Goal: Transaction & Acquisition: Download file/media

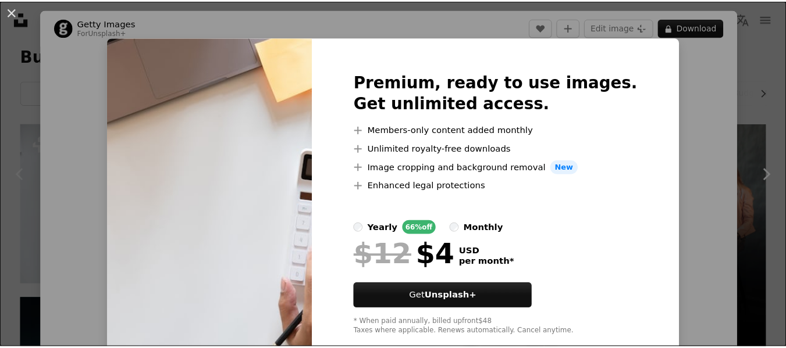
scroll to position [65, 0]
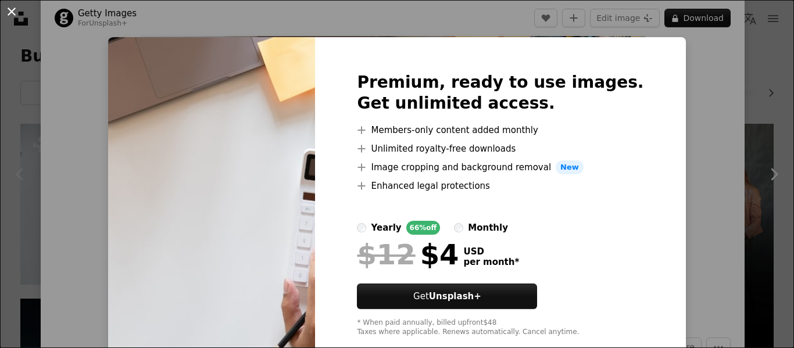
click at [8, 8] on button "An X shape" at bounding box center [12, 12] width 14 height 14
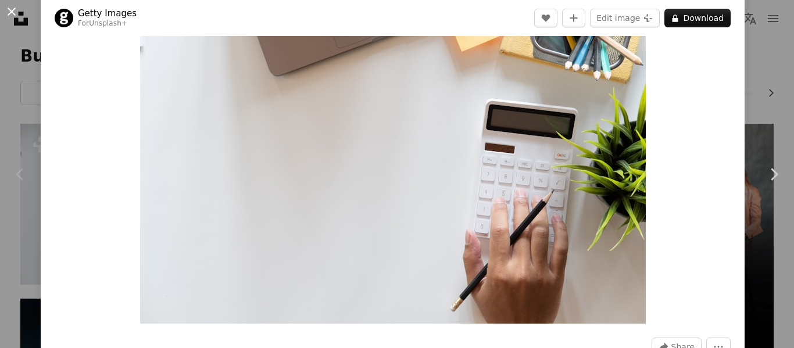
click at [13, 9] on button "An X shape" at bounding box center [12, 12] width 14 height 14
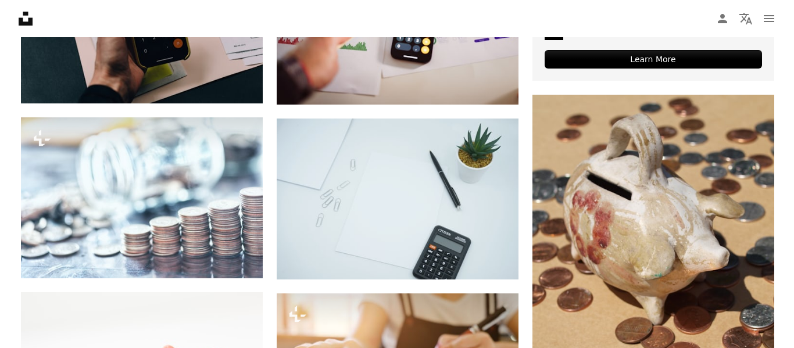
scroll to position [569, 0]
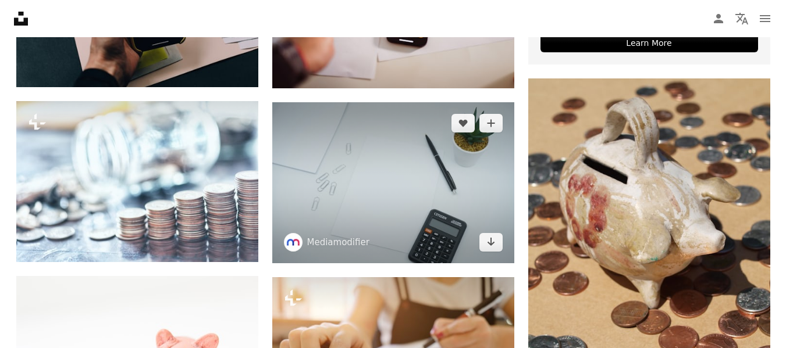
click at [386, 224] on img at bounding box center [393, 182] width 242 height 161
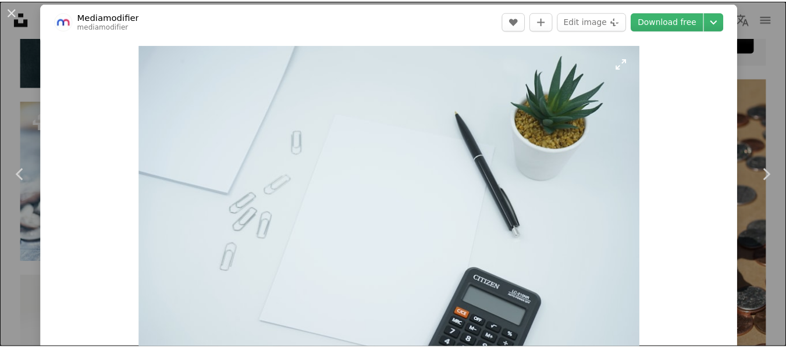
scroll to position [6, 0]
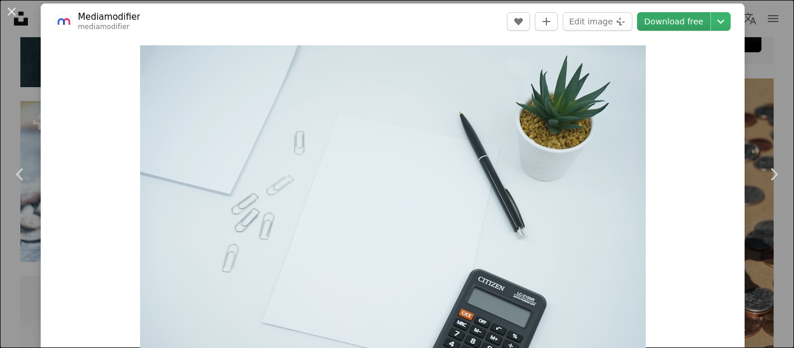
click at [673, 22] on link "Download free" at bounding box center [673, 21] width 73 height 19
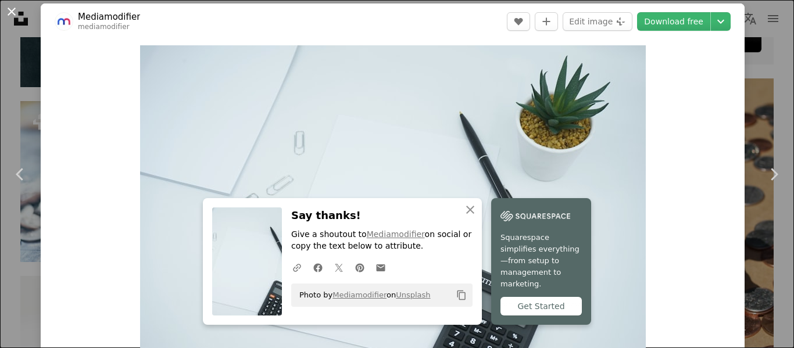
click at [11, 16] on button "An X shape" at bounding box center [12, 12] width 14 height 14
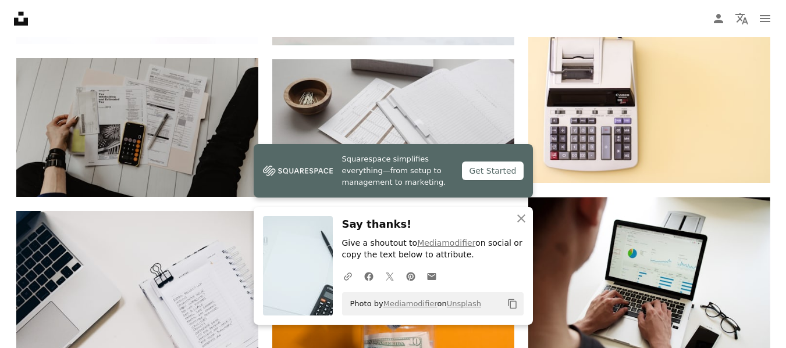
scroll to position [963, 0]
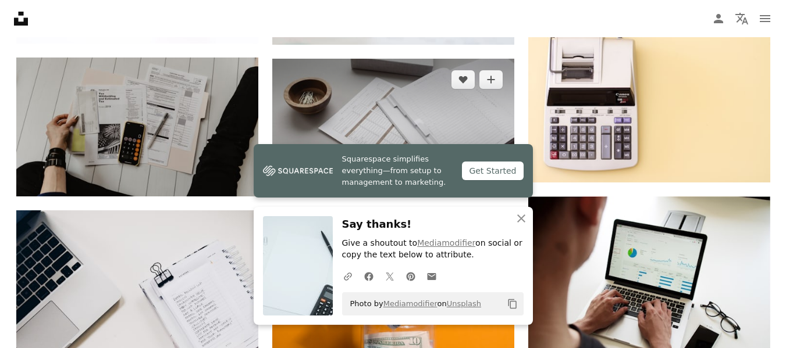
click at [446, 101] on img at bounding box center [393, 127] width 242 height 136
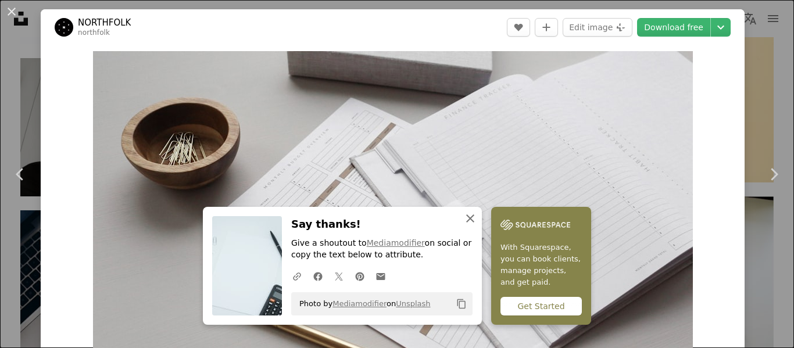
click at [466, 220] on icon "An X shape" at bounding box center [470, 219] width 14 height 14
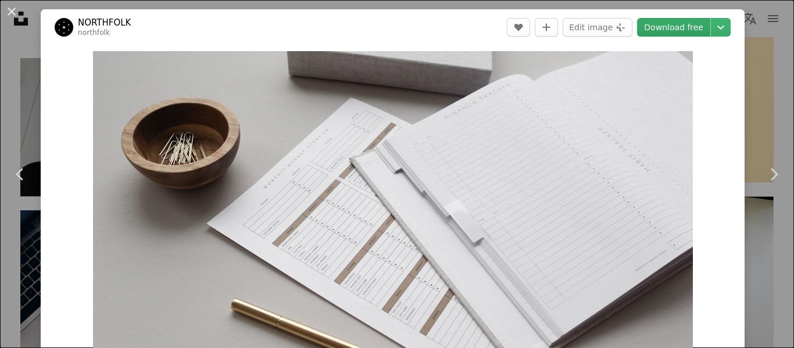
click at [661, 30] on link "Download free" at bounding box center [673, 27] width 73 height 19
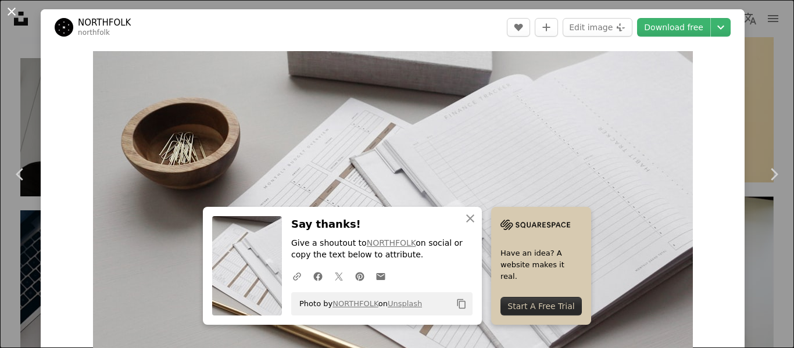
click at [12, 19] on button "An X shape" at bounding box center [12, 12] width 14 height 14
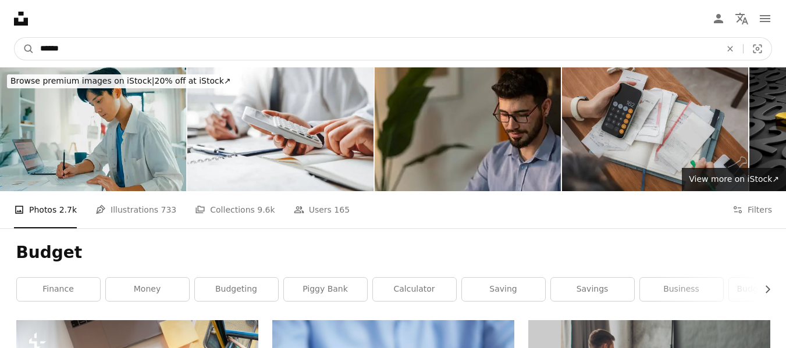
click at [87, 51] on input "******" at bounding box center [375, 49] width 683 height 22
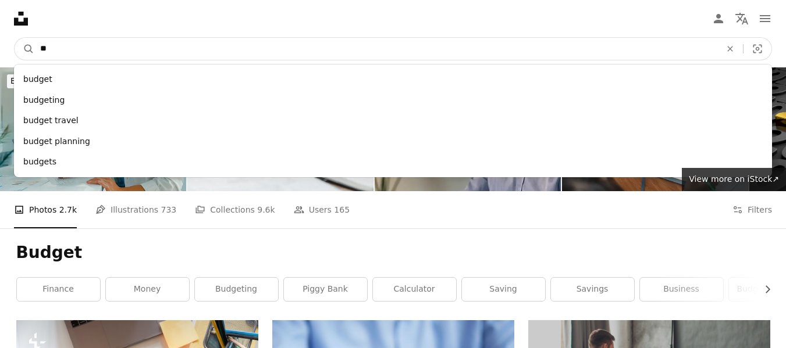
type input "*"
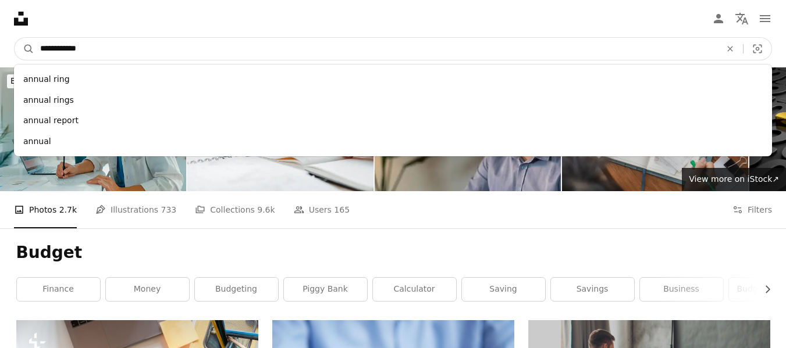
type input "**********"
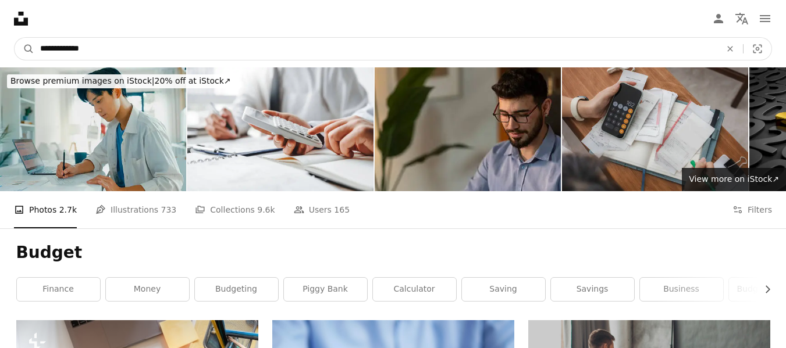
click button "A magnifying glass" at bounding box center [25, 49] width 20 height 22
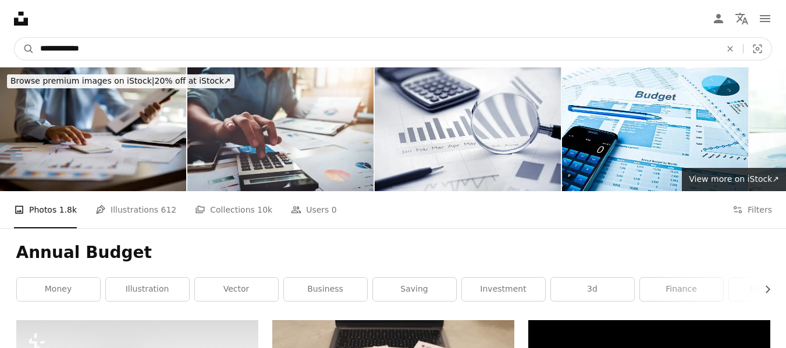
click at [142, 48] on input "**********" at bounding box center [375, 49] width 683 height 22
type input "*"
type input "*******"
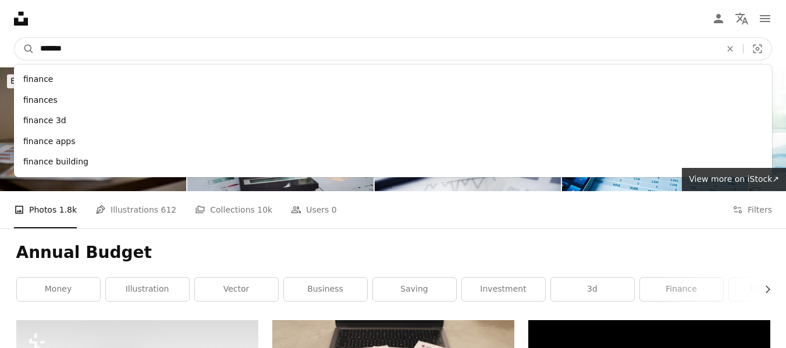
click button "A magnifying glass" at bounding box center [25, 49] width 20 height 22
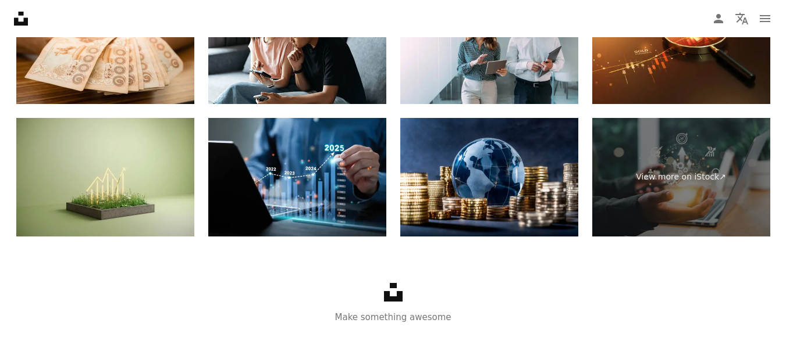
scroll to position [2046, 0]
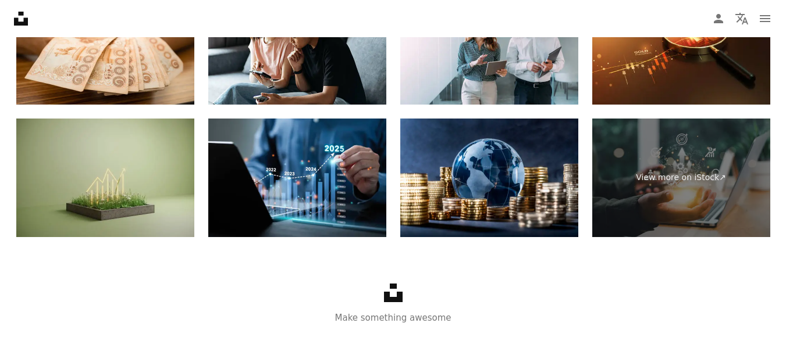
click at [126, 172] on img at bounding box center [105, 178] width 178 height 119
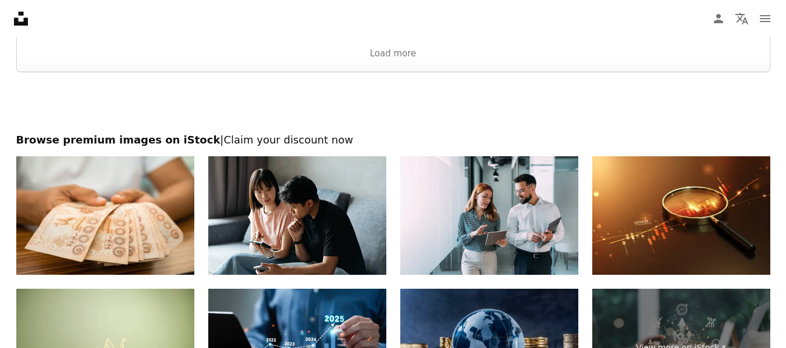
scroll to position [1871, 0]
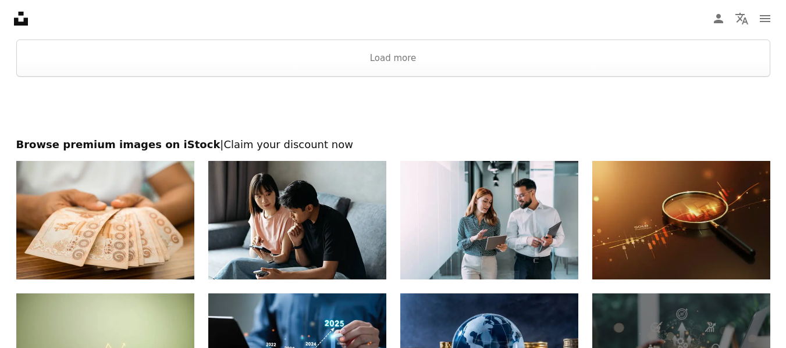
click at [643, 177] on img at bounding box center [681, 220] width 178 height 119
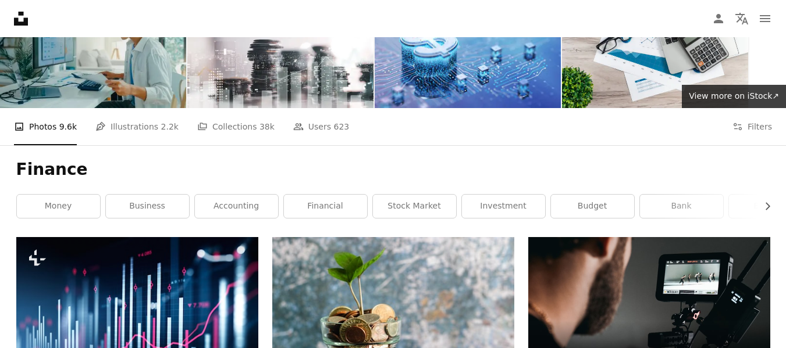
scroll to position [84, 0]
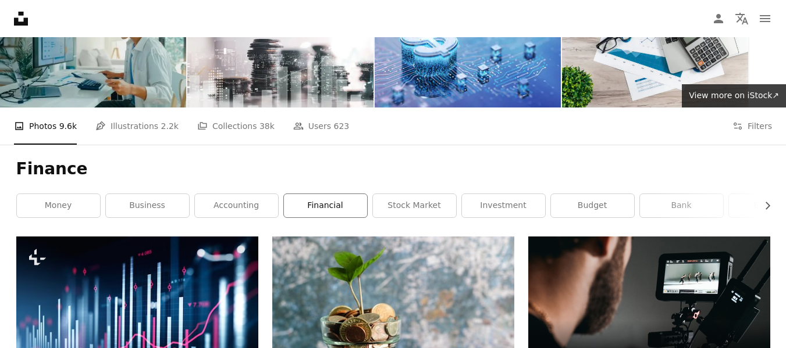
click at [338, 209] on link "financial" at bounding box center [325, 205] width 83 height 23
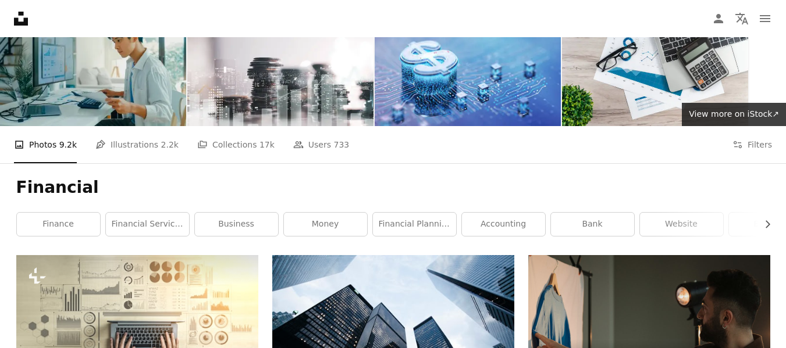
scroll to position [65, 0]
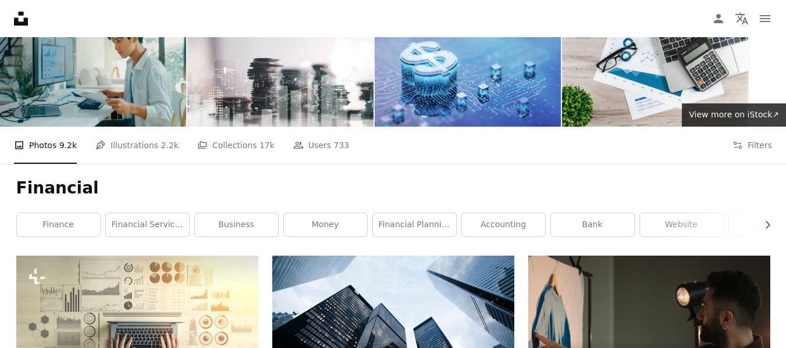
click at [774, 224] on div "Financial Chevron right finance financial services business money financial pla…" at bounding box center [392, 210] width 781 height 92
click at [766, 224] on icon "Chevron right" at bounding box center [767, 225] width 12 height 12
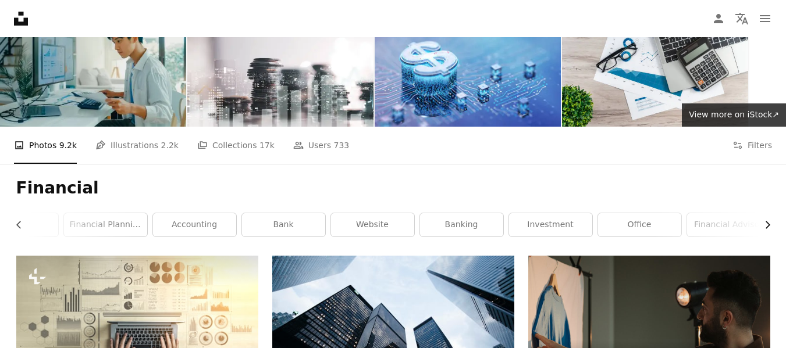
scroll to position [0, 309]
click at [486, 222] on link "banking" at bounding box center [460, 224] width 83 height 23
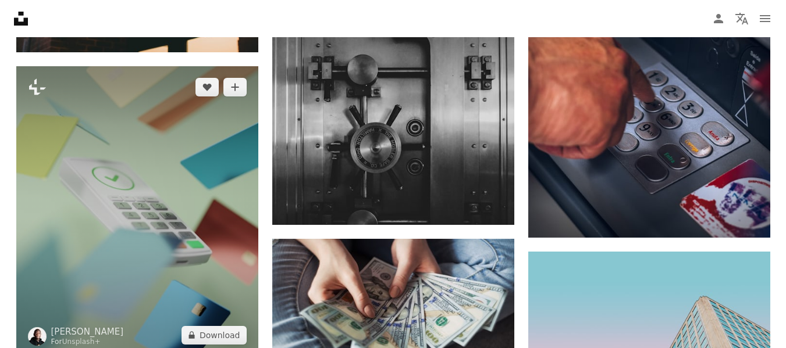
scroll to position [1462, 0]
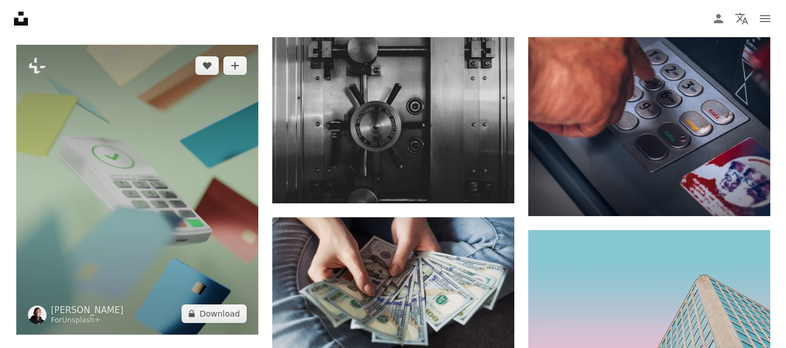
click at [160, 168] on img at bounding box center [137, 190] width 242 height 290
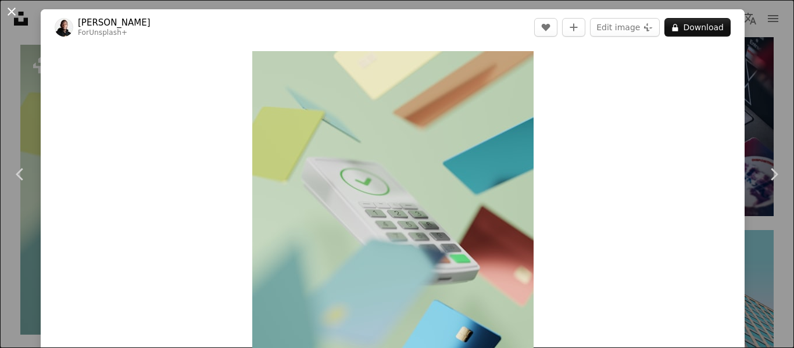
click at [12, 12] on button "An X shape" at bounding box center [12, 12] width 14 height 14
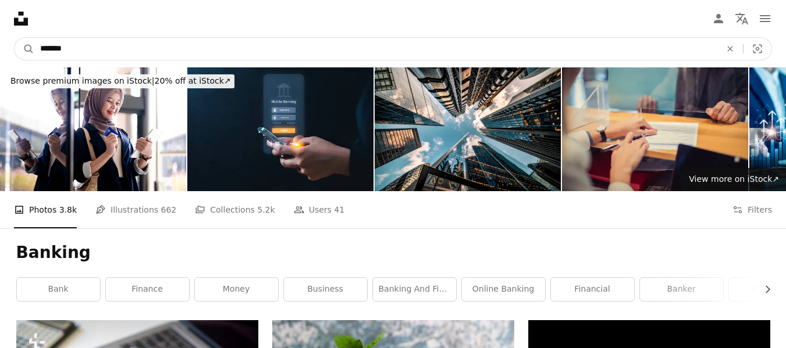
click at [93, 44] on input "*******" at bounding box center [375, 49] width 683 height 22
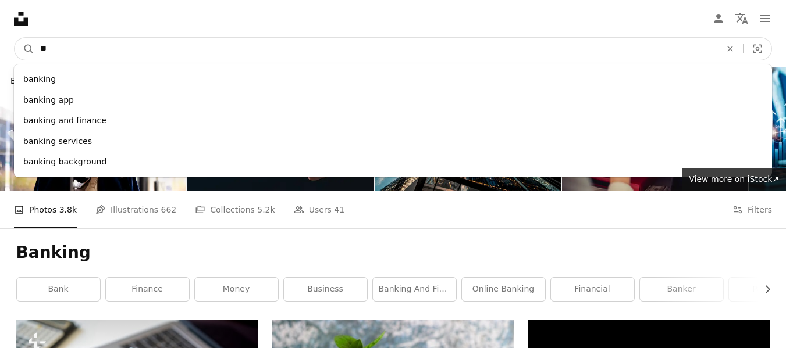
type input "*"
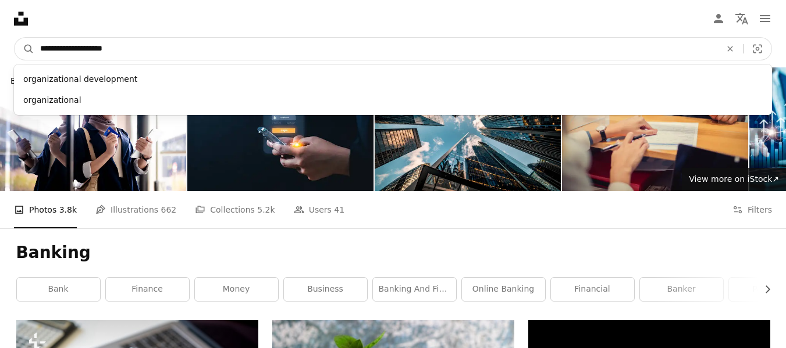
type input "**********"
click at [15, 38] on button "A magnifying glass" at bounding box center [25, 49] width 20 height 22
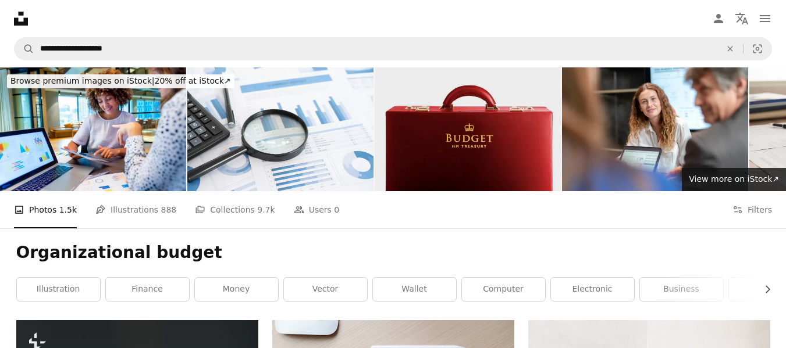
click at [454, 102] on img at bounding box center [467, 129] width 186 height 124
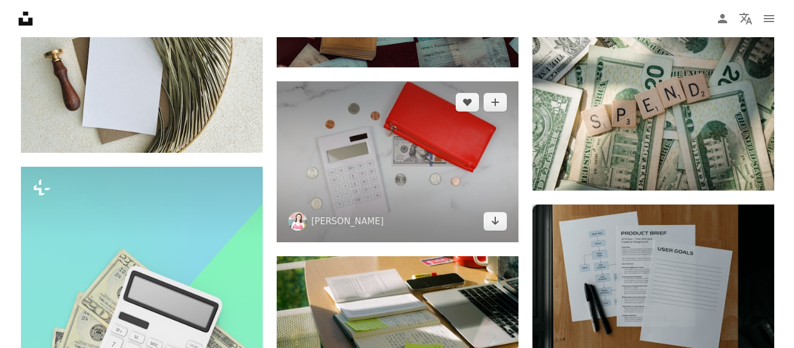
scroll to position [792, 0]
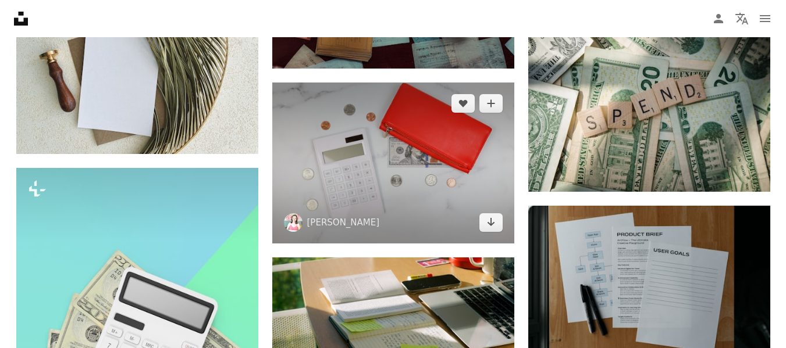
click at [437, 159] on img at bounding box center [393, 163] width 242 height 161
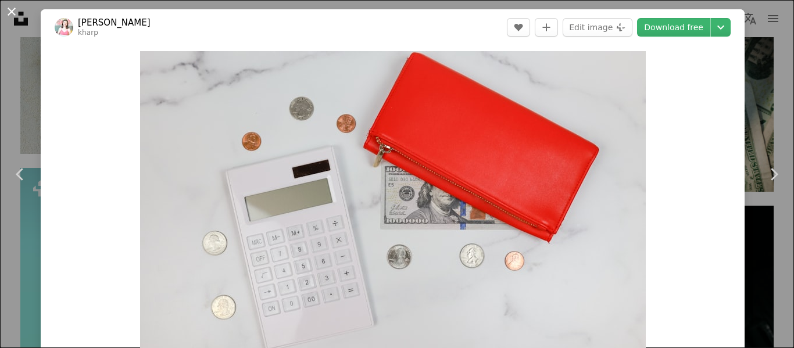
click at [13, 16] on button "An X shape" at bounding box center [12, 12] width 14 height 14
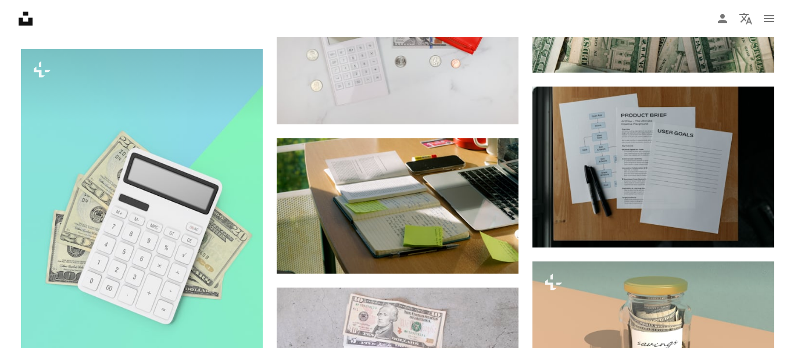
scroll to position [912, 0]
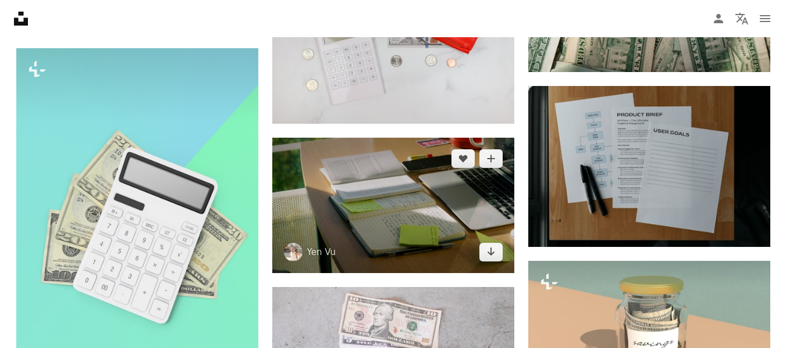
click at [479, 223] on img at bounding box center [393, 206] width 242 height 136
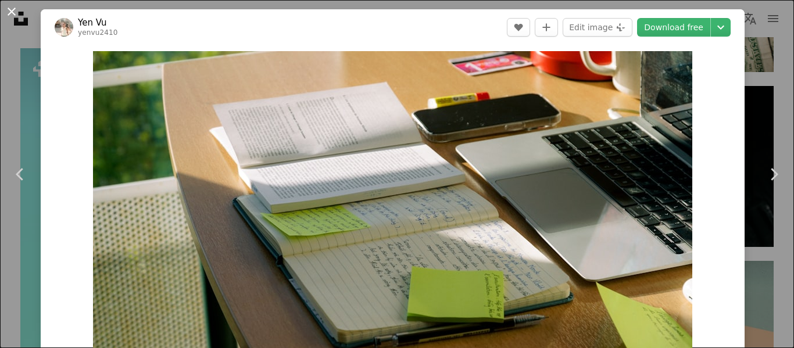
click at [10, 19] on button "An X shape" at bounding box center [12, 12] width 14 height 14
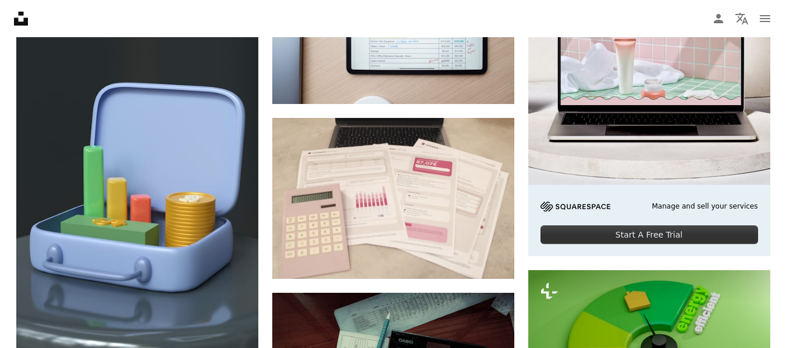
scroll to position [377, 0]
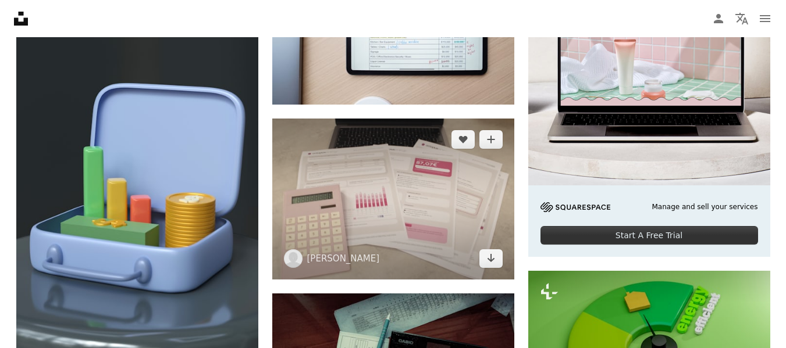
click at [365, 158] on img at bounding box center [393, 199] width 242 height 161
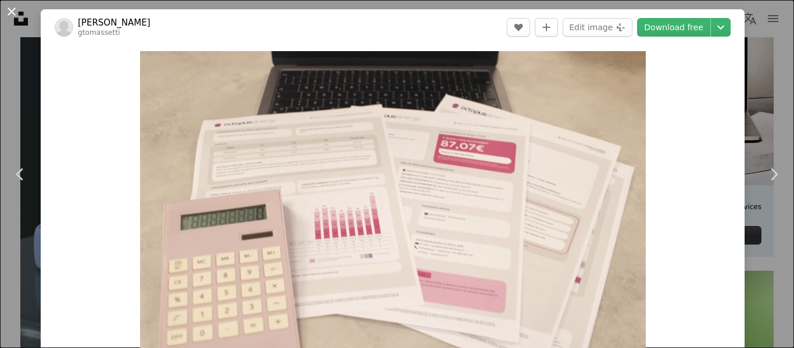
click at [9, 16] on button "An X shape" at bounding box center [12, 12] width 14 height 14
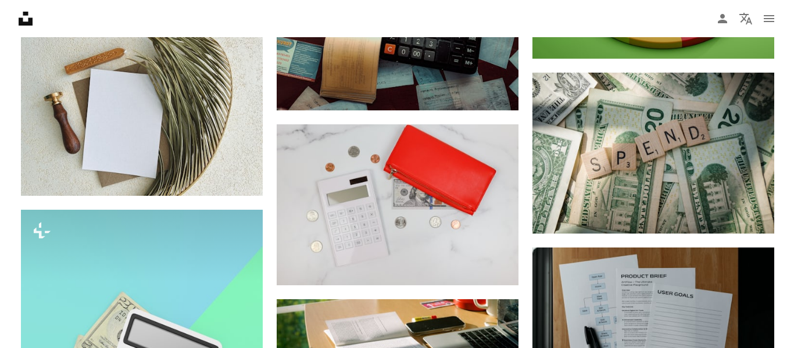
scroll to position [749, 0]
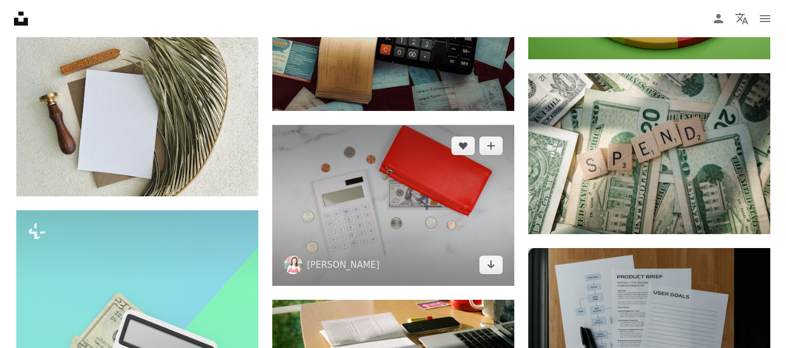
click at [356, 189] on img at bounding box center [393, 205] width 242 height 161
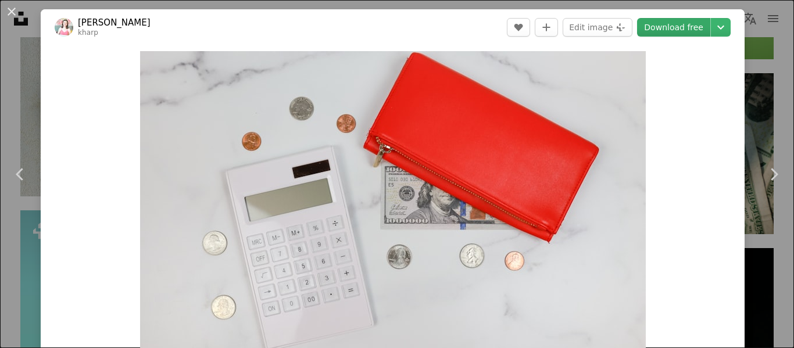
click at [658, 29] on link "Download free" at bounding box center [673, 27] width 73 height 19
